Goal: Task Accomplishment & Management: Manage account settings

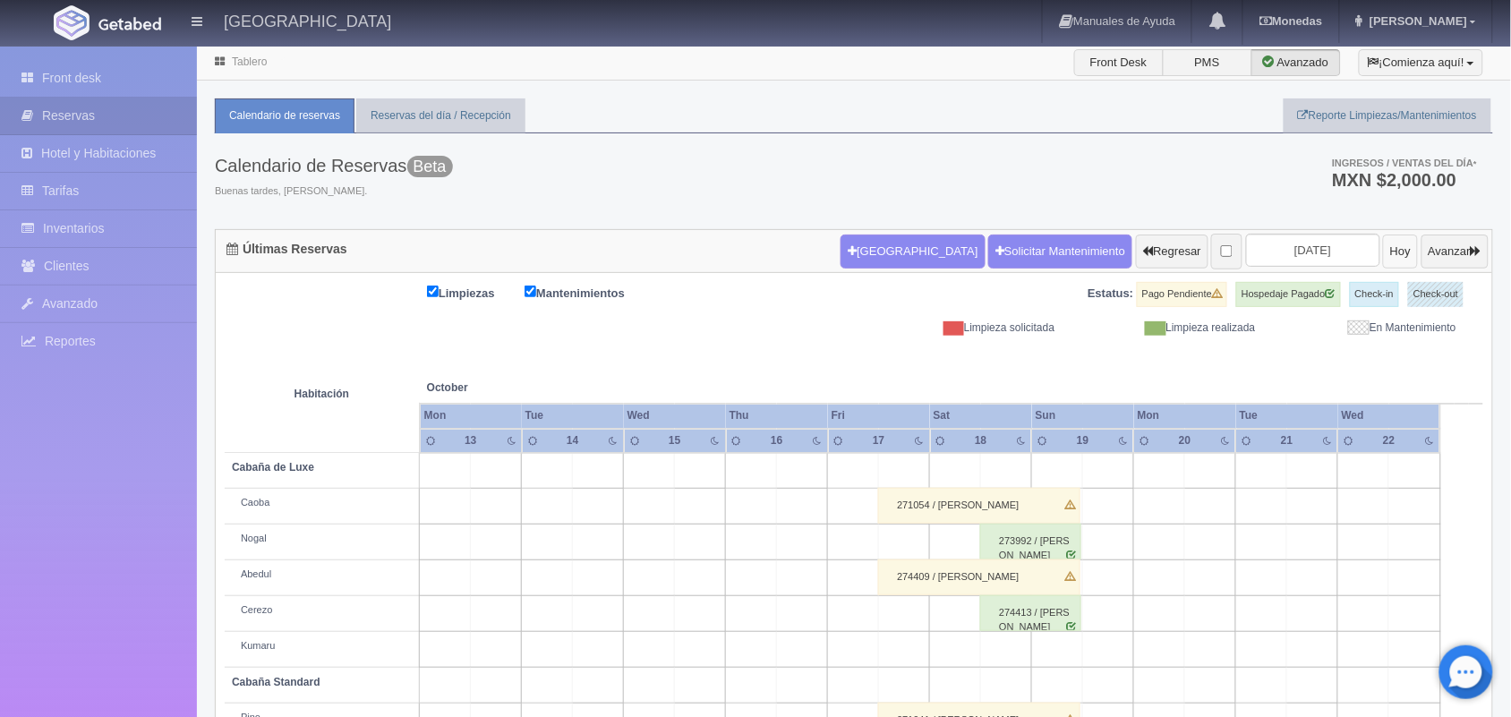
click at [1383, 253] on button "Hoy" at bounding box center [1400, 252] width 35 height 34
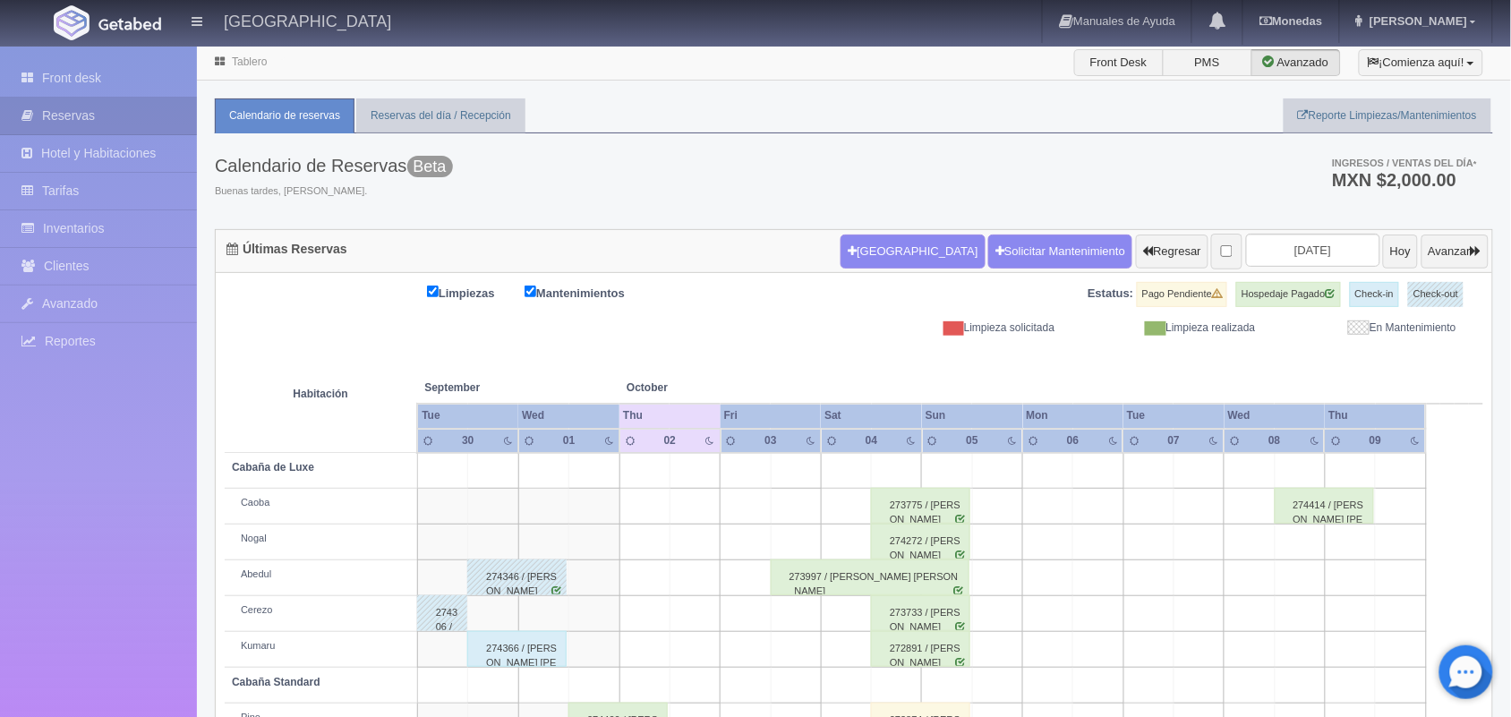
scroll to position [203, 0]
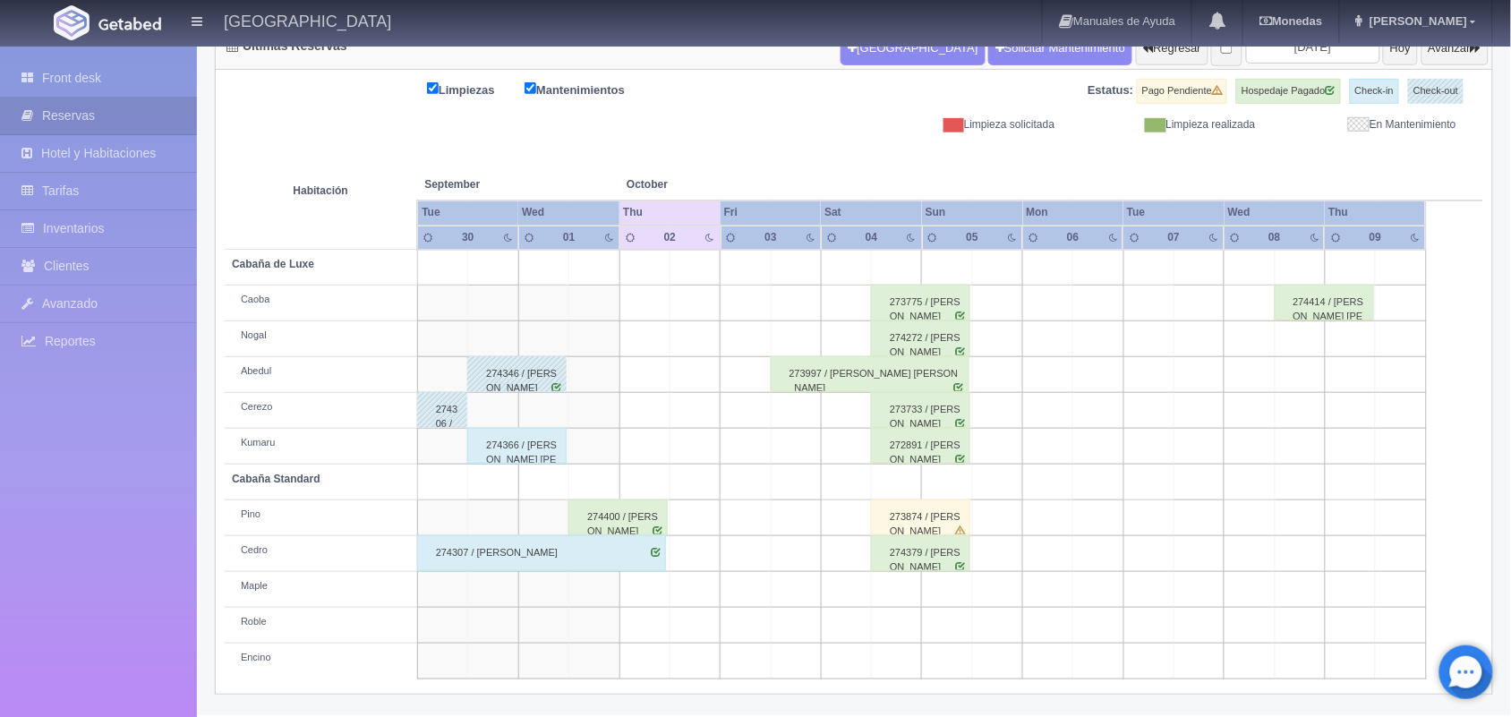
click at [637, 564] on div "274307 / [PERSON_NAME]" at bounding box center [542, 553] width 250 height 36
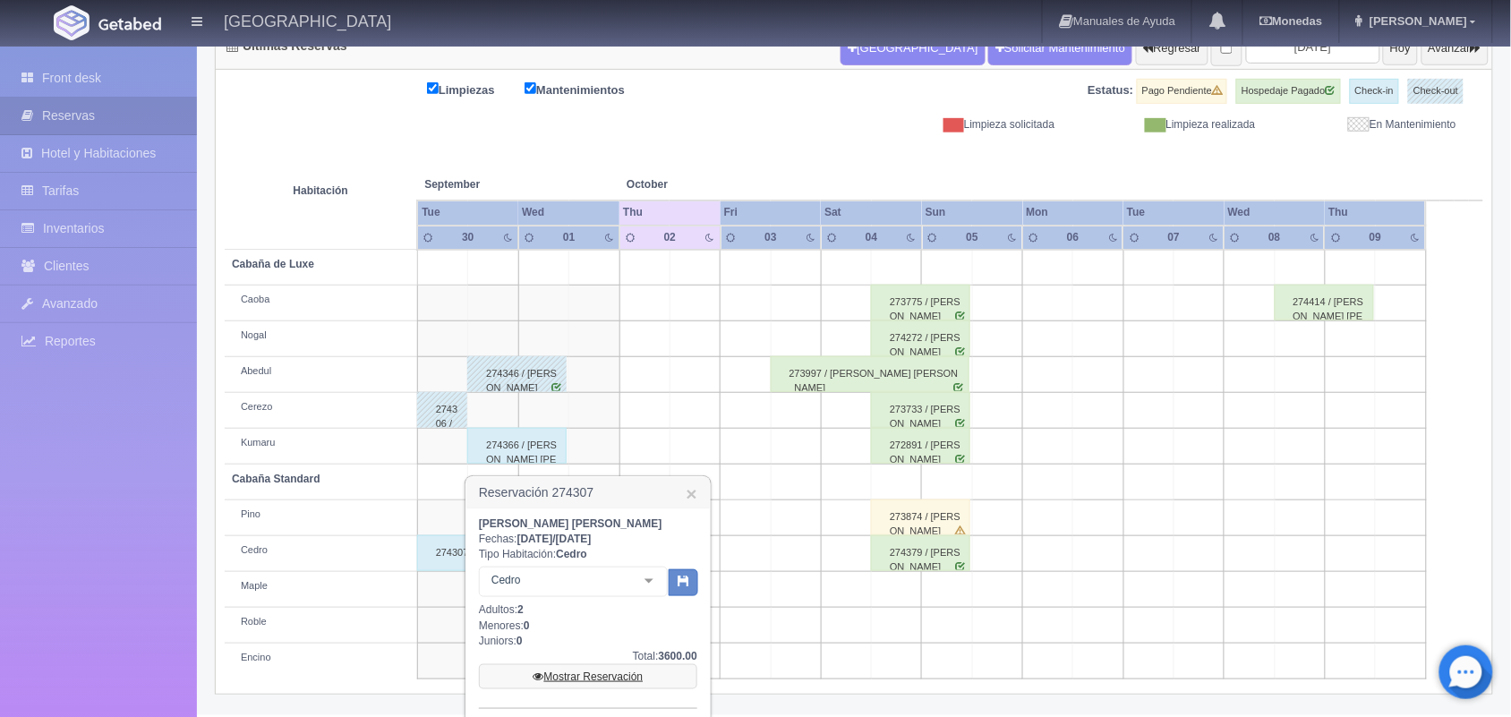
click at [601, 683] on link "Mostrar Reservación" at bounding box center [588, 676] width 218 height 25
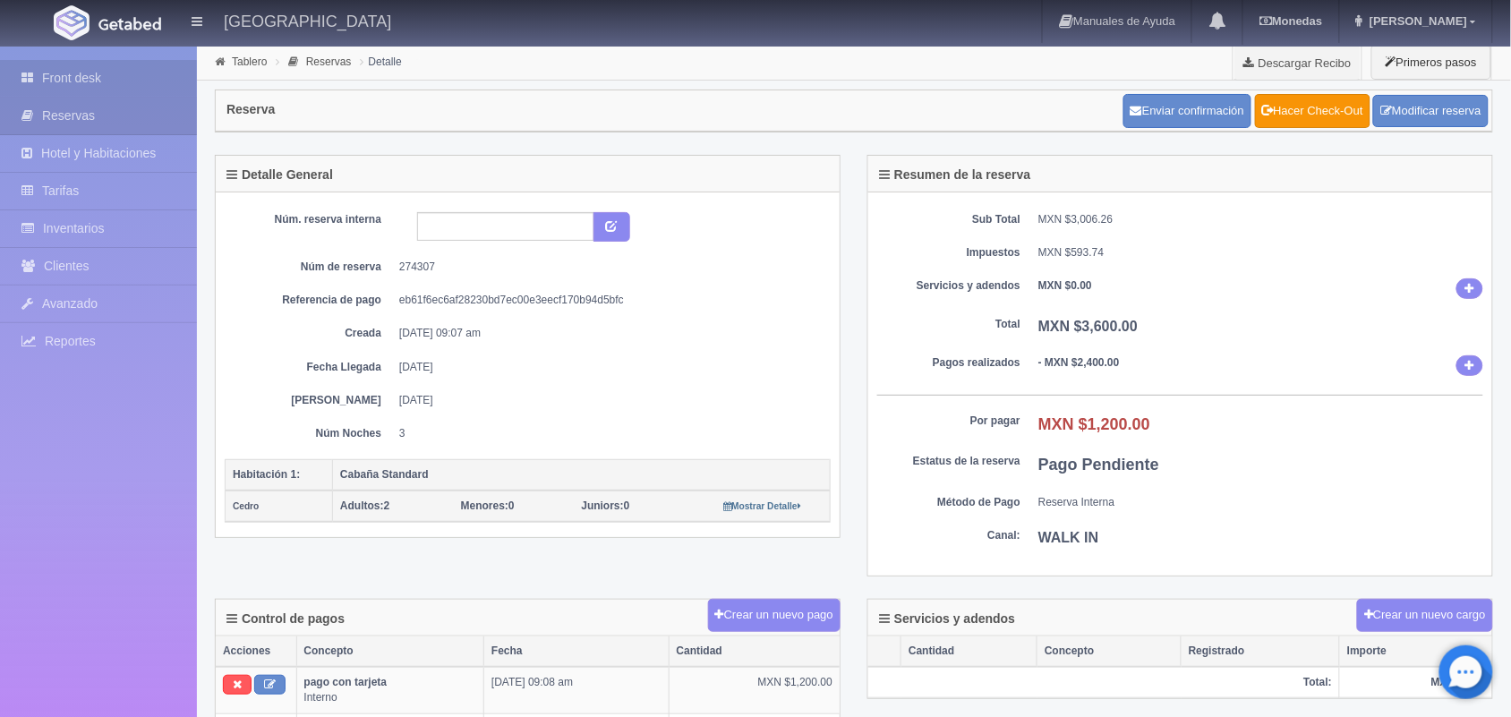
click at [85, 90] on link "Front desk" at bounding box center [98, 78] width 197 height 37
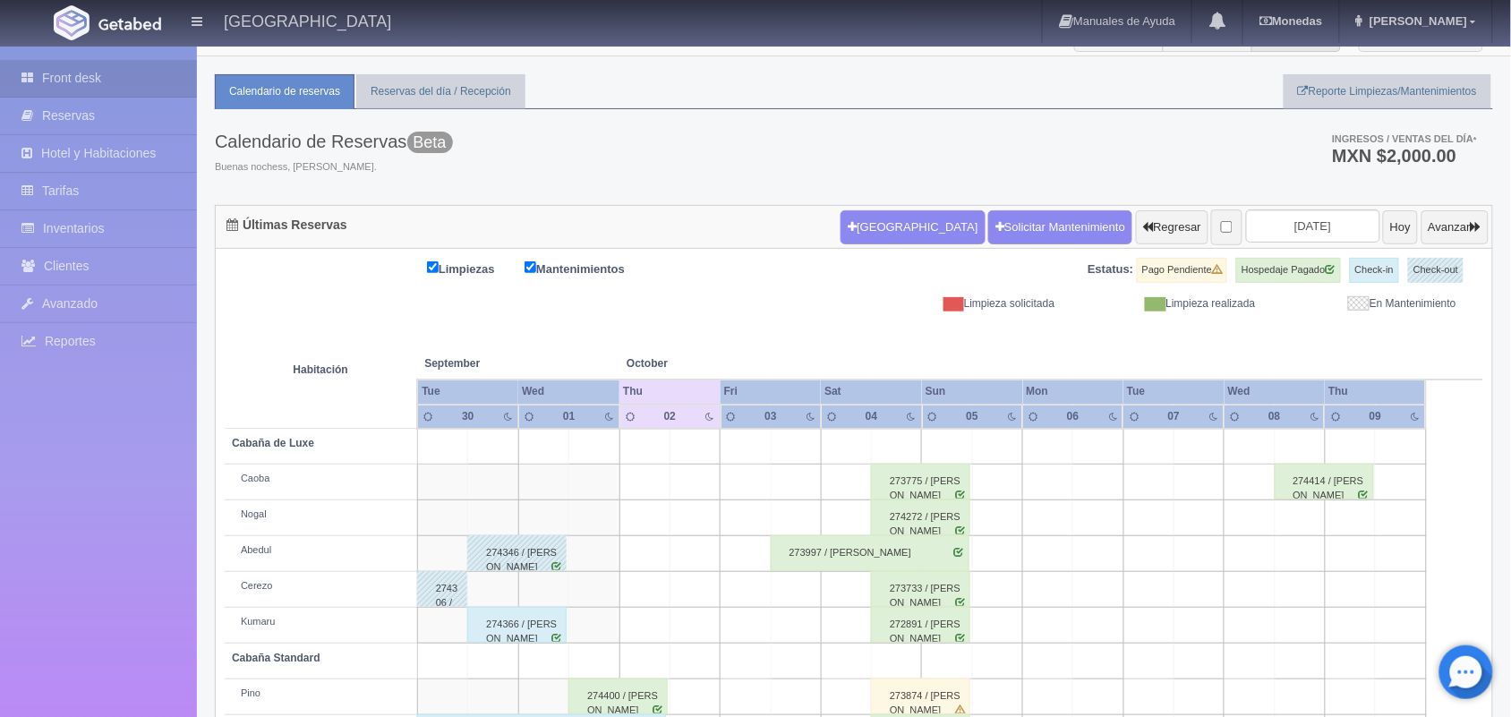
scroll to position [21, 0]
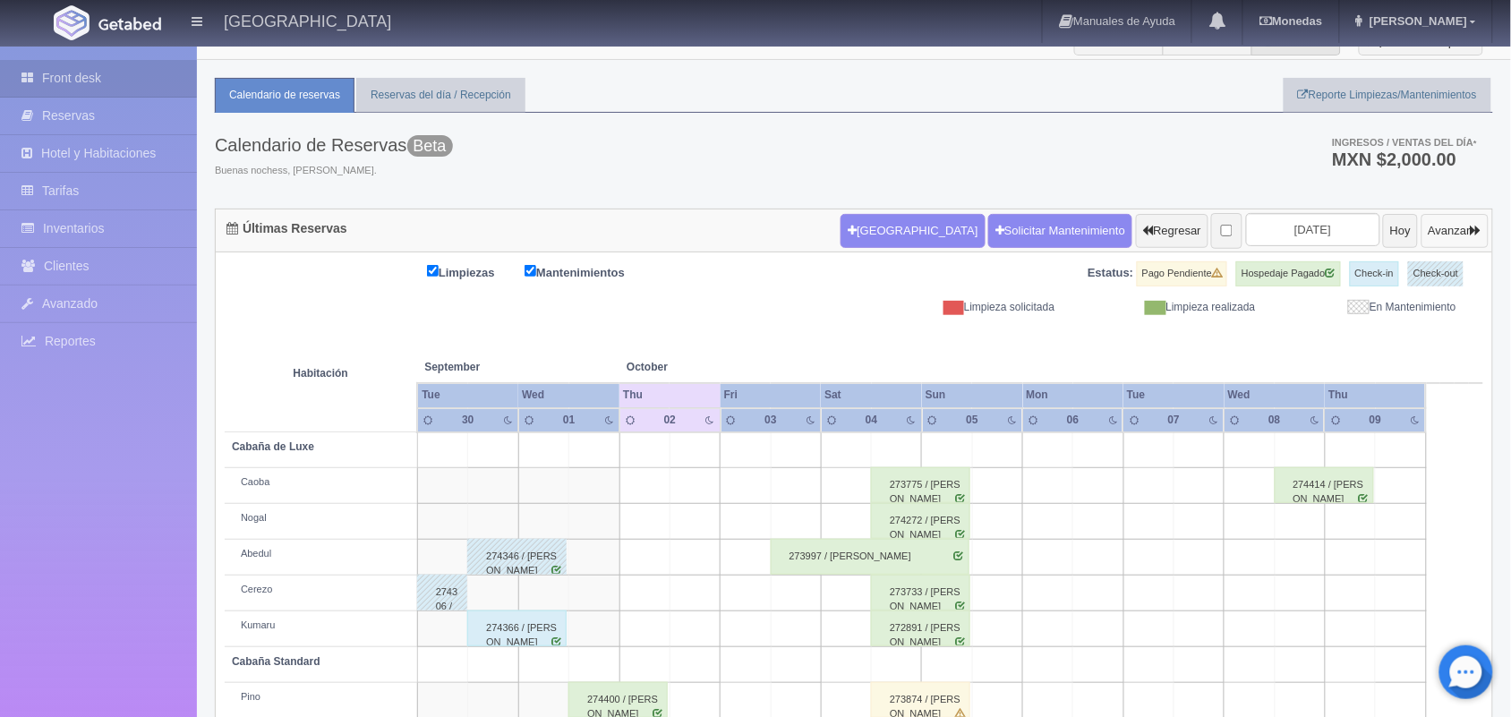
click at [1455, 235] on button "Avanzar" at bounding box center [1455, 231] width 67 height 34
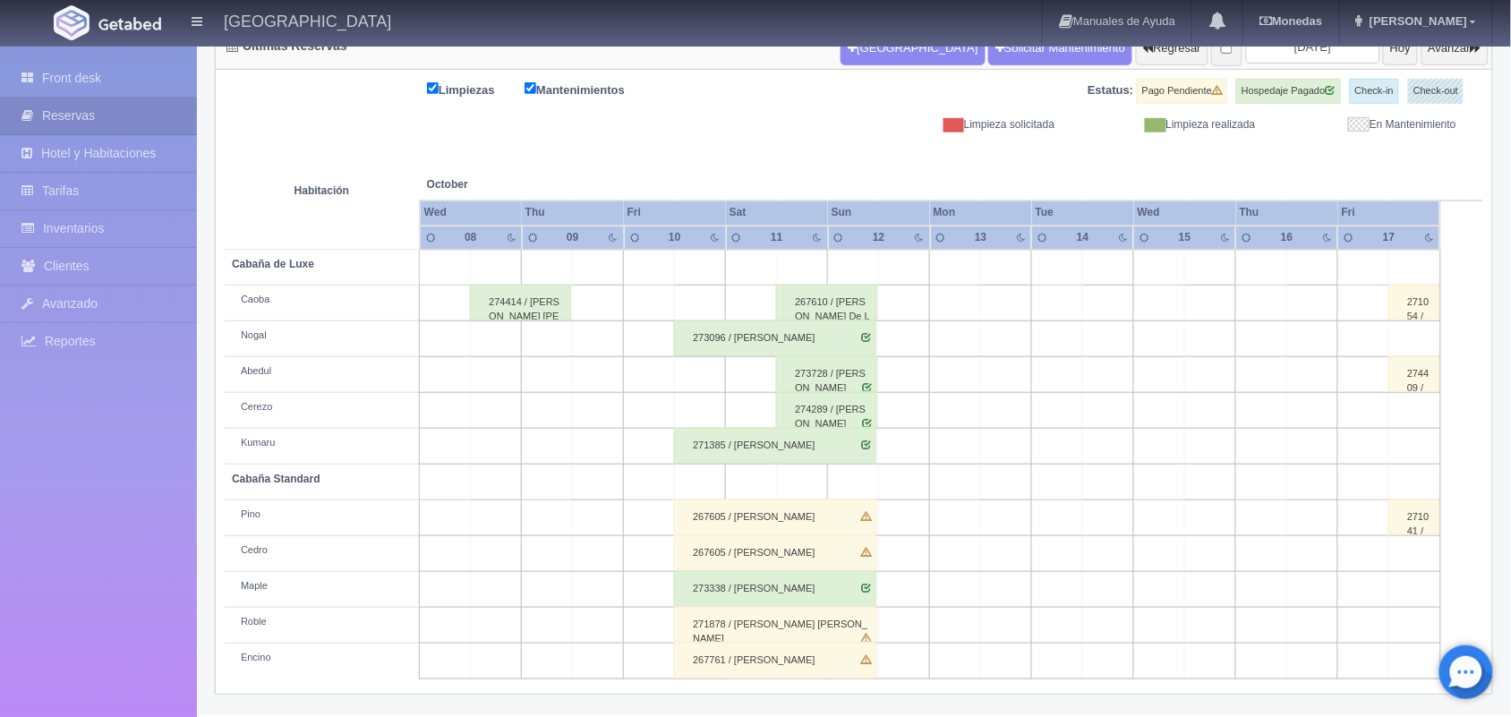
scroll to position [157, 0]
